Goal: Task Accomplishment & Management: Use online tool/utility

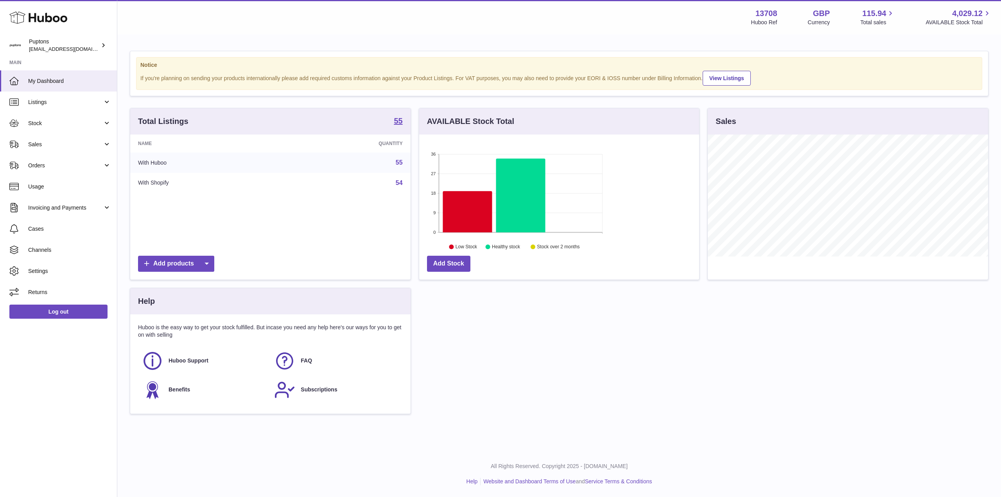
scroll to position [122, 280]
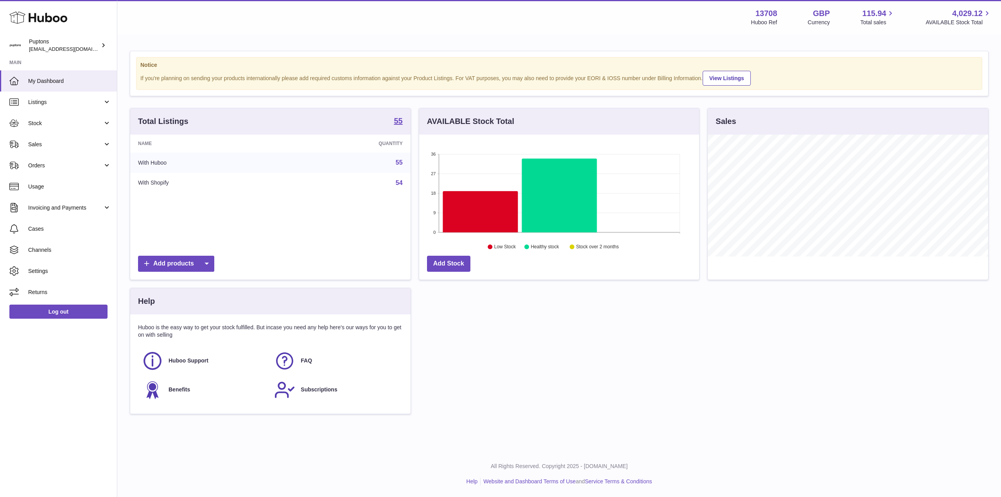
click at [44, 145] on span "Sales" at bounding box center [65, 144] width 75 height 7
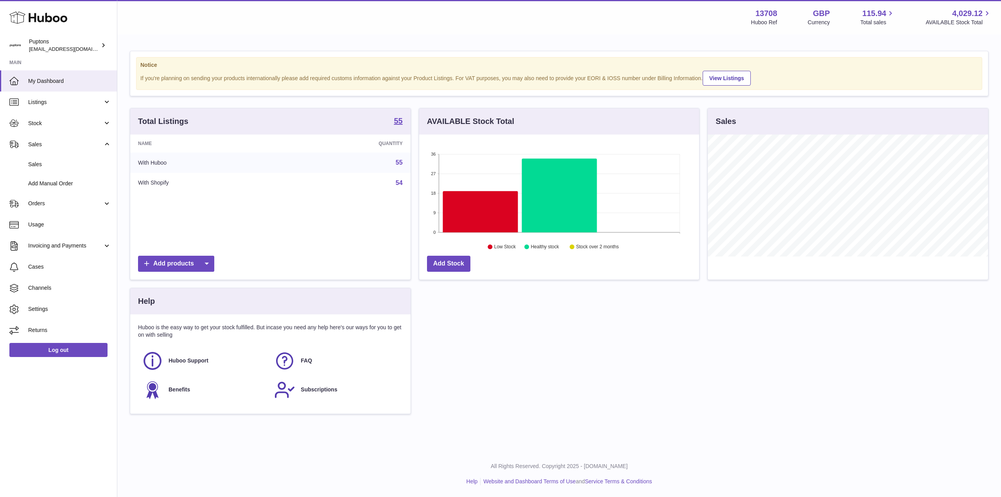
click at [48, 120] on span "Stock" at bounding box center [65, 123] width 75 height 7
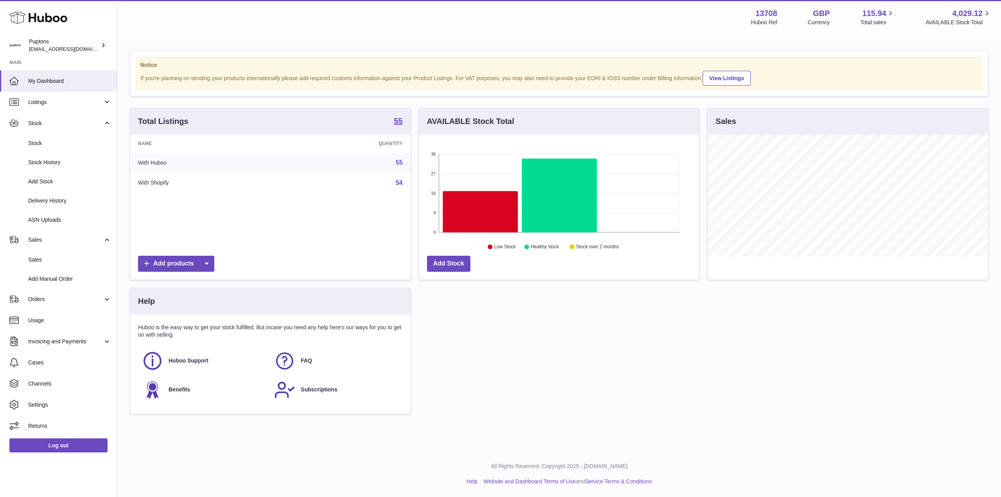
click at [61, 142] on span "Stock" at bounding box center [69, 143] width 83 height 7
click at [64, 140] on span "Stock" at bounding box center [69, 143] width 83 height 7
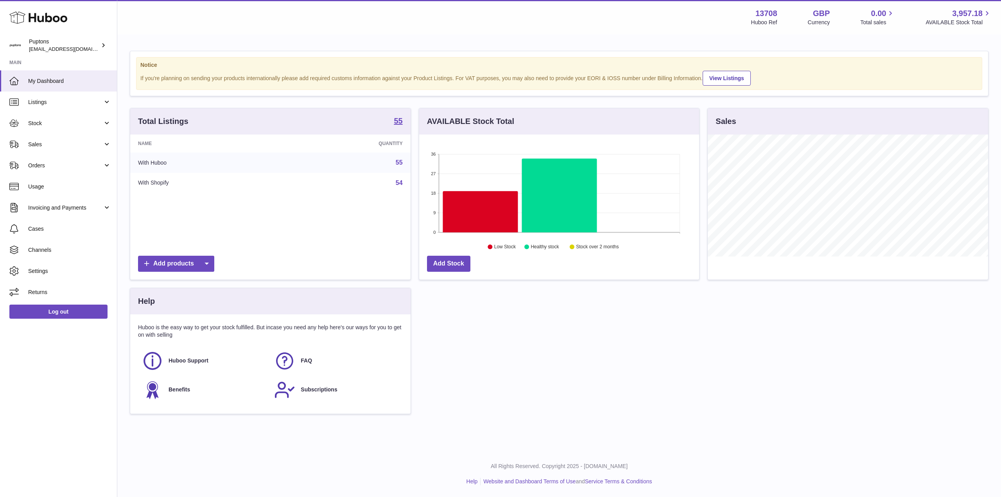
scroll to position [122, 280]
click at [39, 126] on span "Stock" at bounding box center [65, 123] width 75 height 7
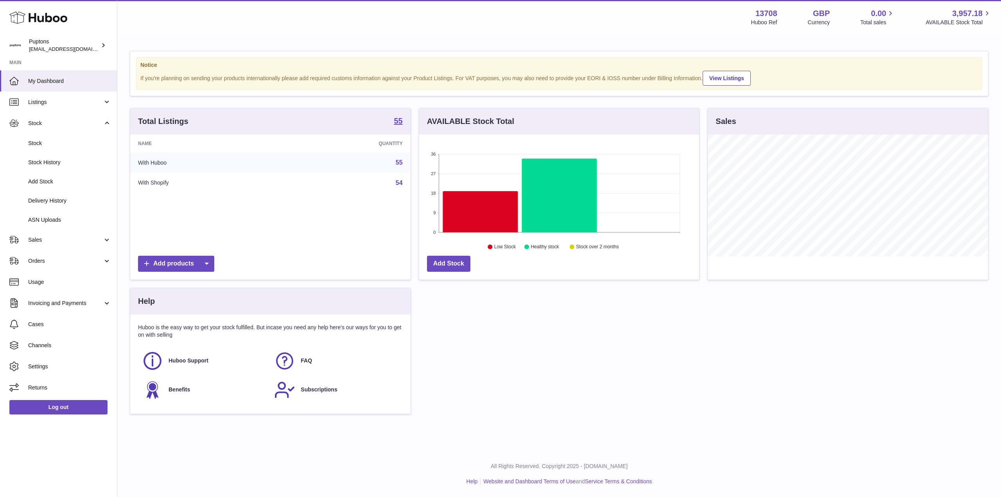
click at [45, 144] on span "Stock" at bounding box center [69, 143] width 83 height 7
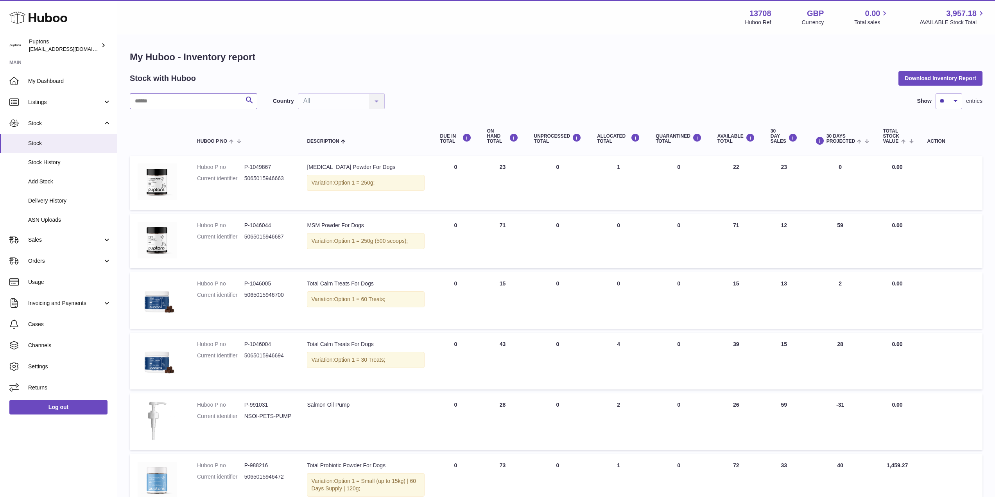
click at [186, 102] on input "text" at bounding box center [193, 101] width 127 height 16
type input "*"
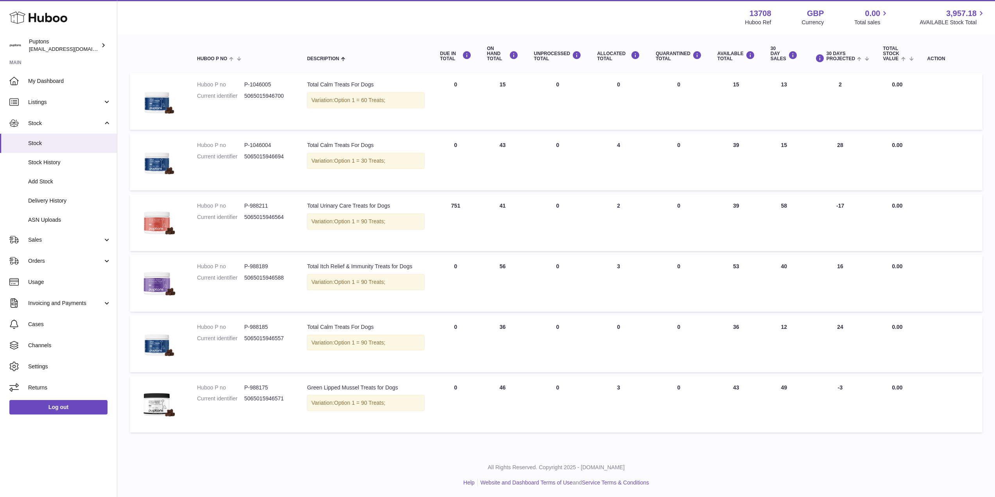
scroll to position [84, 0]
type input "******"
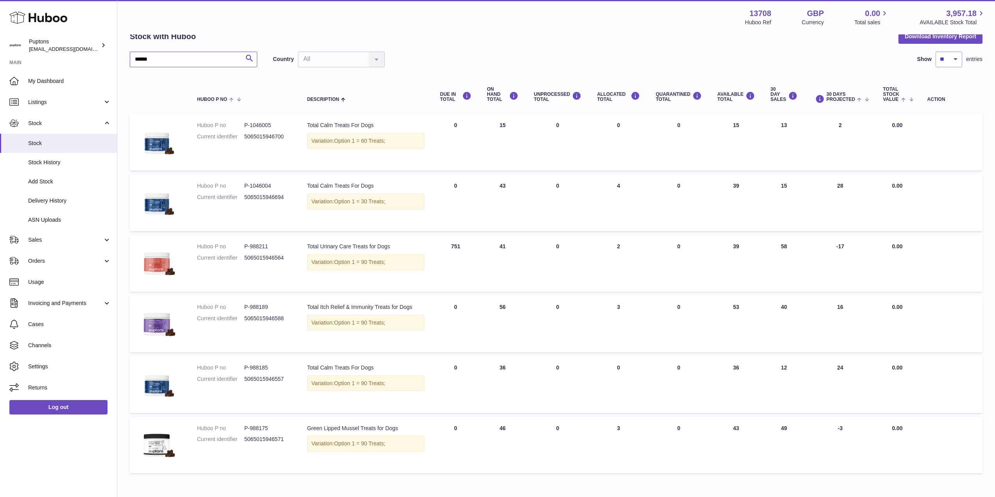
scroll to position [0, 0]
